Goal: Navigation & Orientation: Find specific page/section

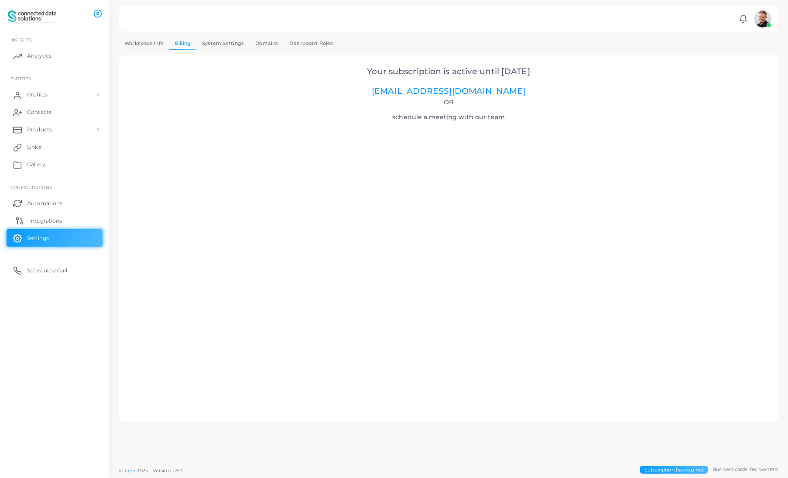
click at [50, 220] on span "Integrations" at bounding box center [45, 221] width 33 height 8
click at [758, 17] on img at bounding box center [762, 18] width 17 height 17
click at [37, 113] on span "Contacts" at bounding box center [41, 112] width 24 height 8
